Goal: Task Accomplishment & Management: Manage account settings

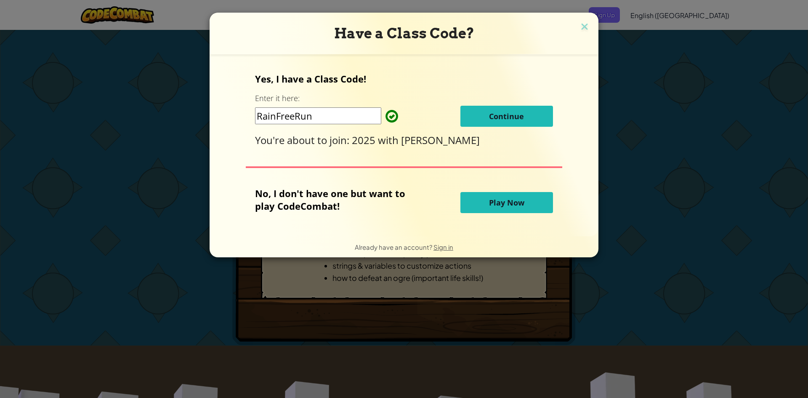
drag, startPoint x: 590, startPoint y: 30, endPoint x: 590, endPoint y: 34, distance: 4.2
click at [590, 31] on h3 "Have a Class Code?" at bounding box center [404, 33] width 376 height 17
click at [582, 27] on img at bounding box center [584, 27] width 11 height 13
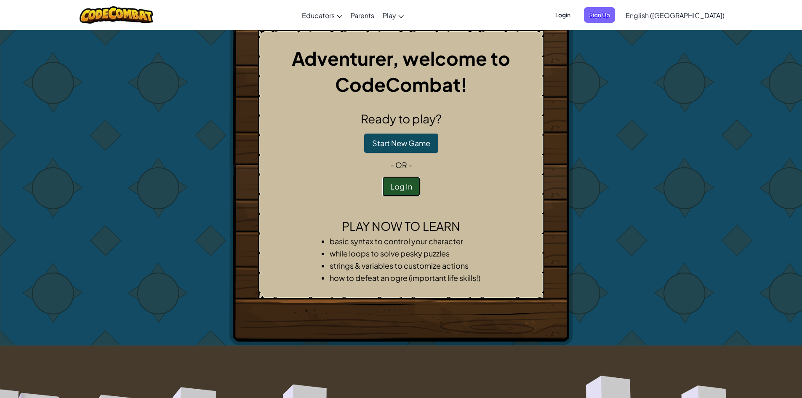
click at [402, 188] on button "Log In" at bounding box center [401, 186] width 38 height 19
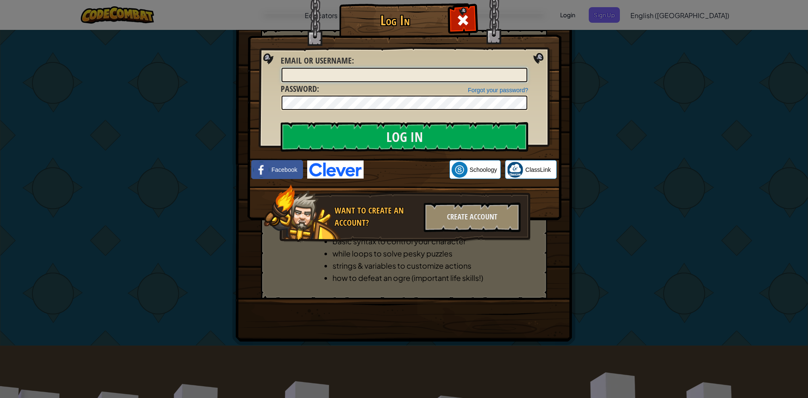
click at [395, 68] on input "Email or Username :" at bounding box center [405, 75] width 246 height 14
type input "[EMAIL_ADDRESS][DOMAIN_NAME]"
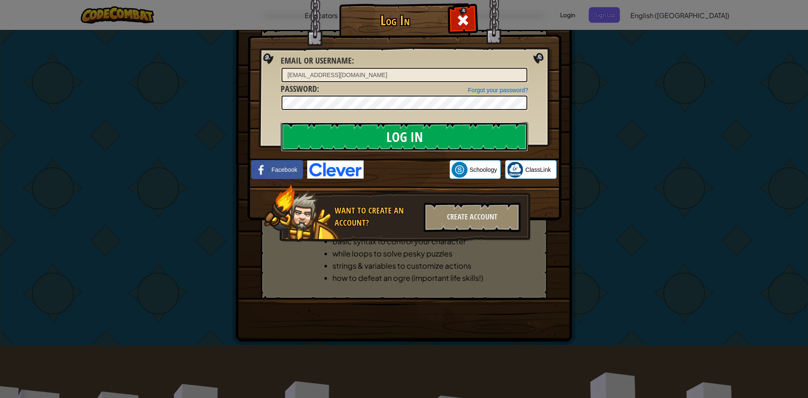
click at [401, 136] on input "Log In" at bounding box center [404, 136] width 247 height 29
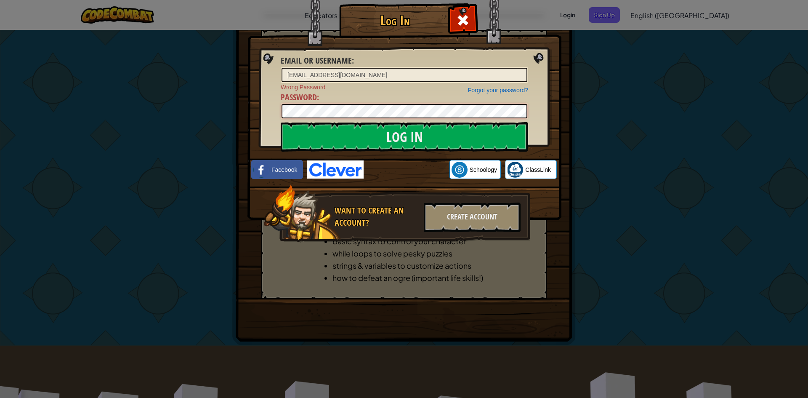
click at [223, 120] on div "Log In Email or Username : [EMAIL_ADDRESS][DOMAIN_NAME] Forgot your password? W…" at bounding box center [404, 199] width 808 height 398
click at [281, 122] on input "Log In" at bounding box center [404, 136] width 247 height 29
